Goal: Information Seeking & Learning: Learn about a topic

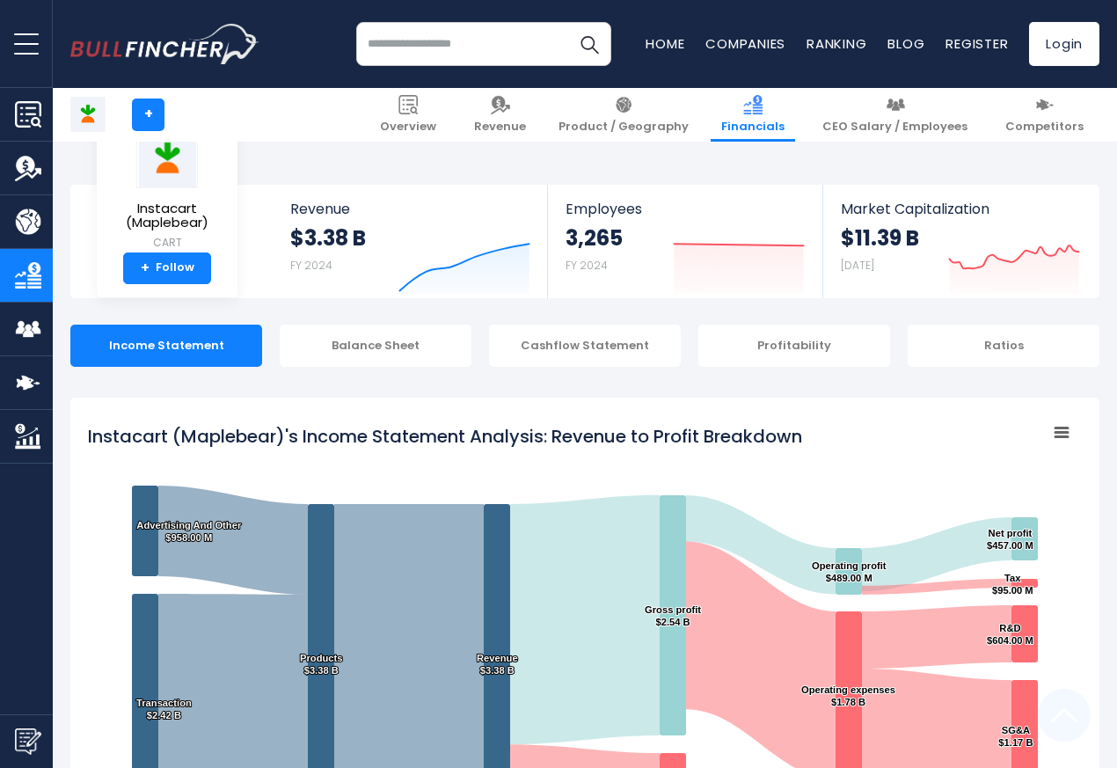
scroll to position [952, 0]
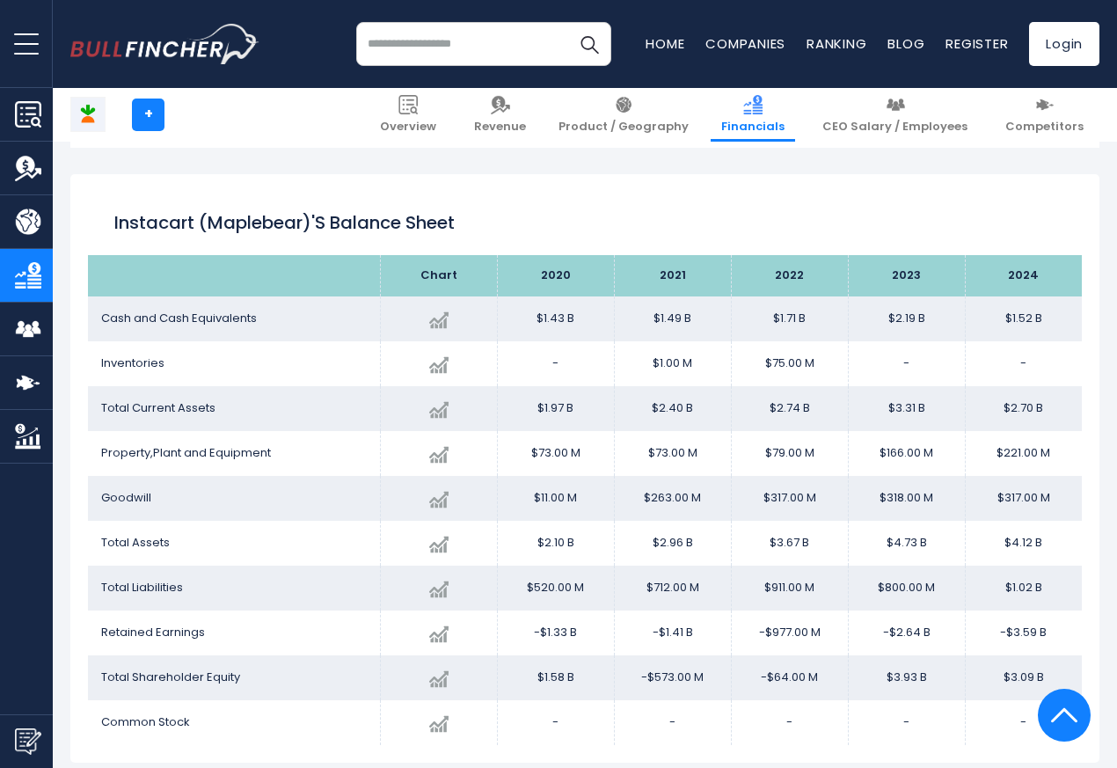
scroll to position [1902, 0]
